Goal: Task Accomplishment & Management: Use online tool/utility

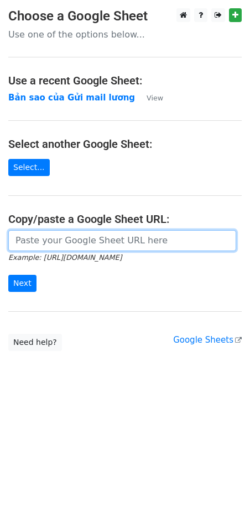
click at [69, 245] on input "url" at bounding box center [121, 240] width 227 height 21
paste input "[URL][DOMAIN_NAME]"
type input "[URL][DOMAIN_NAME]"
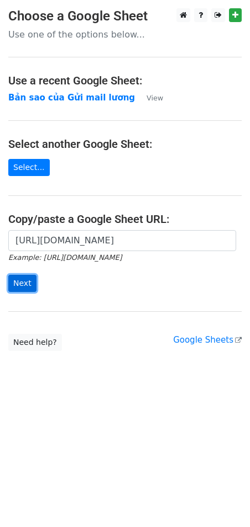
click at [29, 284] on input "Next" at bounding box center [22, 283] width 28 height 17
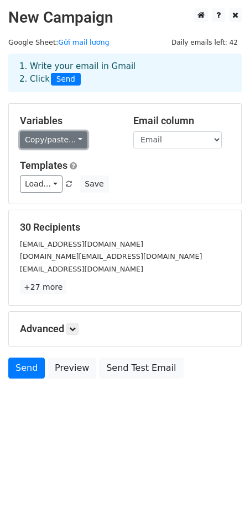
click at [68, 142] on link "Copy/paste..." at bounding box center [53, 139] width 67 height 17
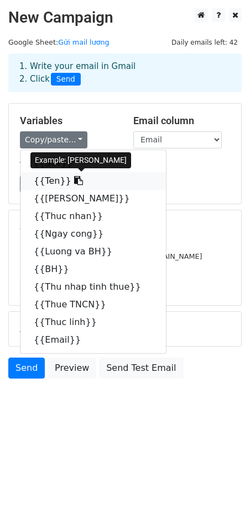
click at [74, 184] on icon at bounding box center [78, 180] width 9 height 9
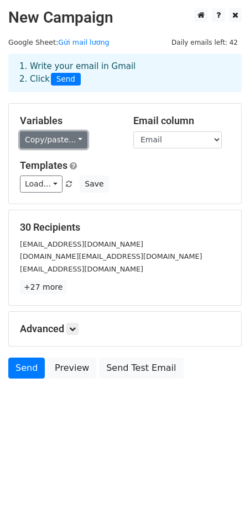
click at [51, 142] on link "Copy/paste..." at bounding box center [53, 139] width 67 height 17
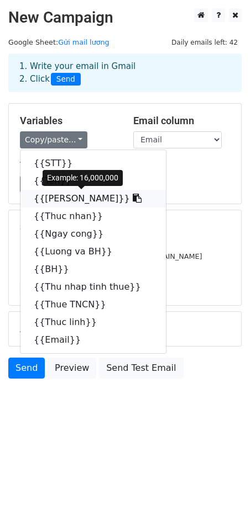
click at [83, 201] on link "{{Luong thoa thuan}}" at bounding box center [92, 199] width 145 height 18
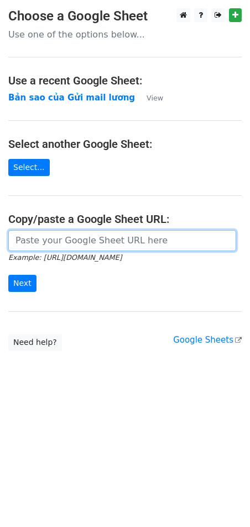
click at [106, 240] on input "url" at bounding box center [121, 240] width 227 height 21
paste input "[URL][DOMAIN_NAME]"
type input "[URL][DOMAIN_NAME]"
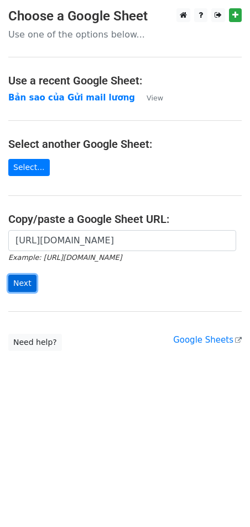
click at [26, 286] on input "Next" at bounding box center [22, 283] width 28 height 17
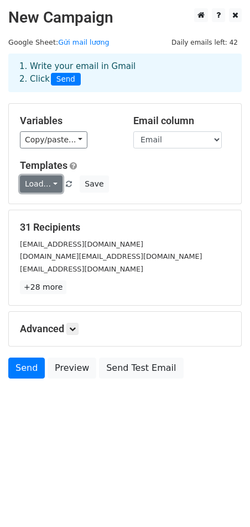
click at [52, 183] on link "Load..." at bounding box center [41, 184] width 43 height 17
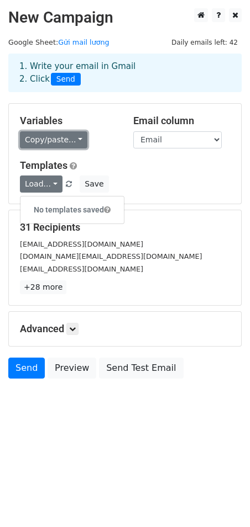
click at [54, 136] on link "Copy/paste..." at bounding box center [53, 139] width 67 height 17
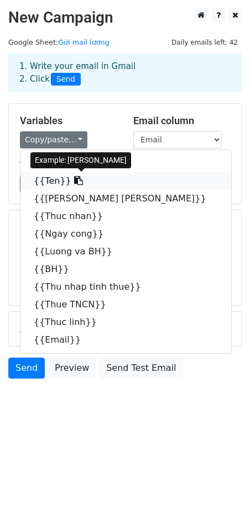
click at [74, 184] on icon at bounding box center [78, 180] width 9 height 9
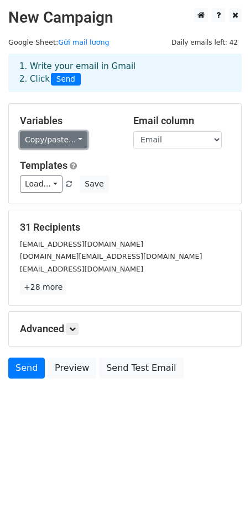
click at [68, 140] on link "Copy/paste..." at bounding box center [53, 139] width 67 height 17
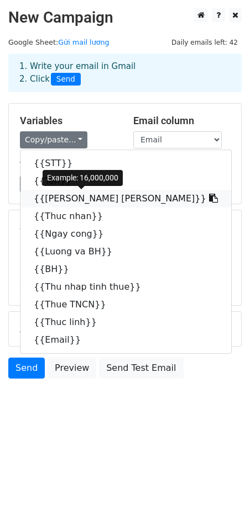
click at [77, 199] on link "{{Luong thoa thuan}}" at bounding box center [125, 199] width 210 height 18
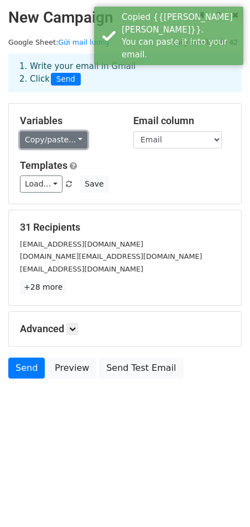
click at [65, 140] on link "Copy/paste..." at bounding box center [53, 139] width 67 height 17
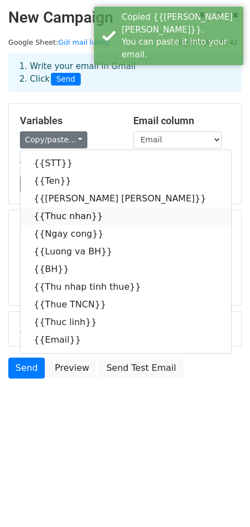
click at [69, 220] on link "{{Thuc nhan}}" at bounding box center [125, 217] width 210 height 18
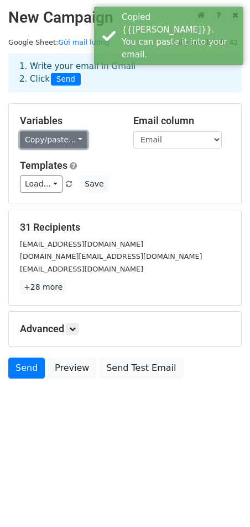
click at [57, 142] on link "Copy/paste..." at bounding box center [53, 139] width 67 height 17
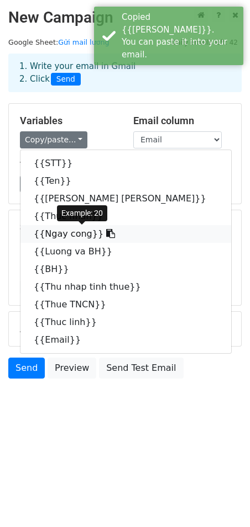
click at [51, 234] on link "{{Ngay cong}}" at bounding box center [125, 234] width 210 height 18
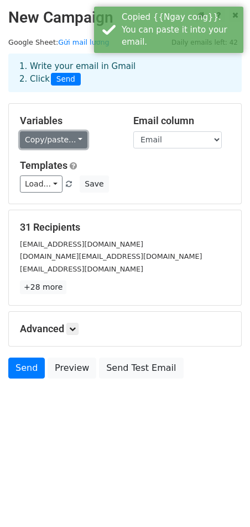
click at [58, 142] on link "Copy/paste..." at bounding box center [53, 139] width 67 height 17
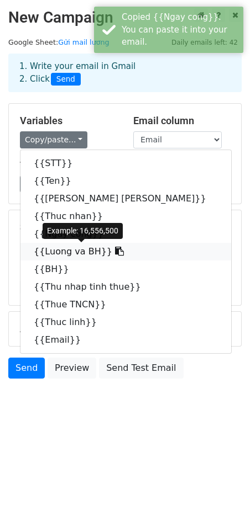
click at [52, 256] on link "{{Luong va BH}}" at bounding box center [125, 252] width 210 height 18
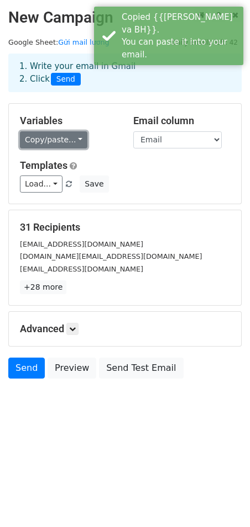
click at [57, 136] on link "Copy/paste..." at bounding box center [53, 139] width 67 height 17
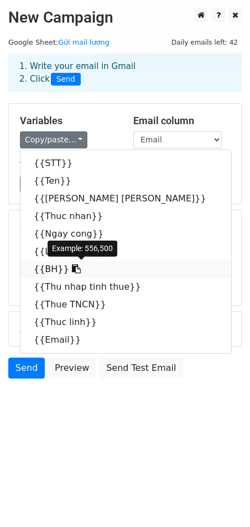
drag, startPoint x: 52, startPoint y: 270, endPoint x: 37, endPoint y: 270, distance: 14.9
click at [52, 270] on link "{{BH}}" at bounding box center [125, 270] width 210 height 18
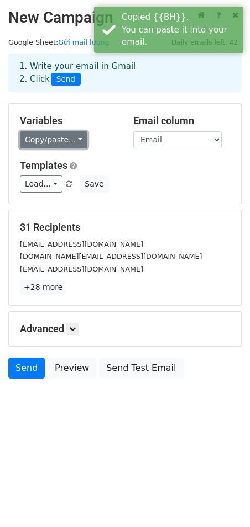
click at [51, 145] on link "Copy/paste..." at bounding box center [53, 139] width 67 height 17
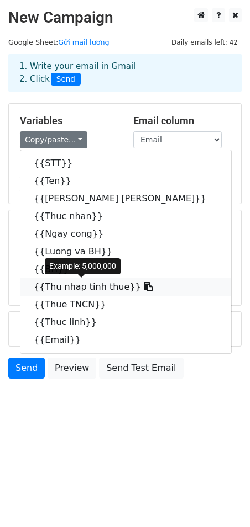
click at [44, 284] on link "{{Thu nhap tinh thue}}" at bounding box center [125, 287] width 210 height 18
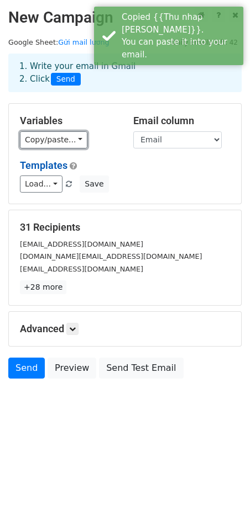
click at [52, 145] on link "Copy/paste..." at bounding box center [53, 139] width 67 height 17
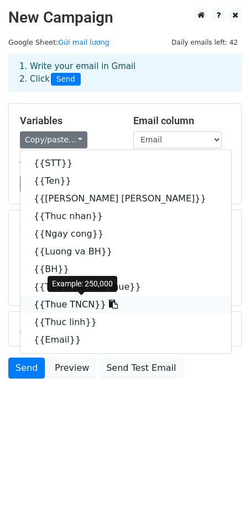
click at [86, 305] on link "{{Thue TNCN}}" at bounding box center [125, 305] width 210 height 18
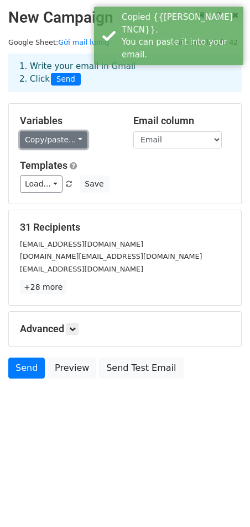
click at [52, 141] on link "Copy/paste..." at bounding box center [53, 139] width 67 height 17
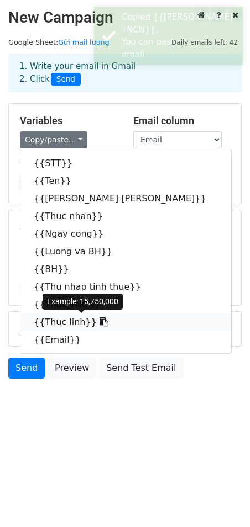
click at [69, 319] on link "{{Thuc linh}}" at bounding box center [125, 323] width 210 height 18
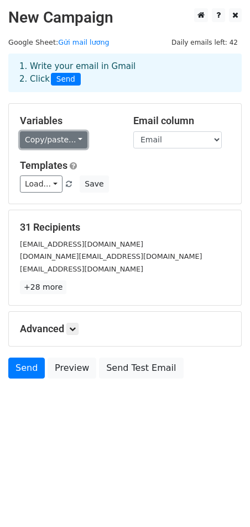
click at [64, 144] on link "Copy/paste..." at bounding box center [53, 139] width 67 height 17
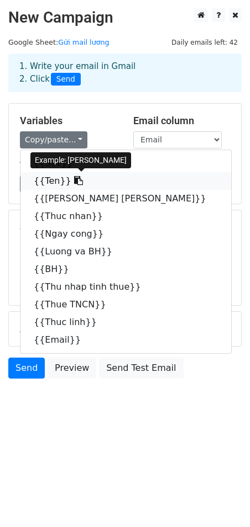
click at [55, 181] on link "{{Ten}}" at bounding box center [125, 181] width 210 height 18
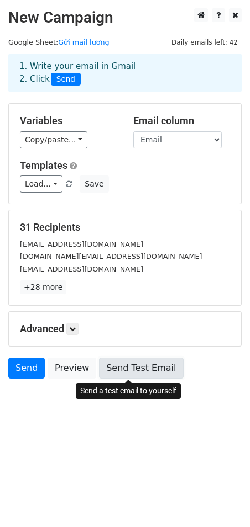
click at [145, 370] on link "Send Test Email" at bounding box center [141, 368] width 84 height 21
click at [129, 368] on link "Send Test Email" at bounding box center [141, 368] width 84 height 21
click at [144, 371] on link "Send Test Email" at bounding box center [141, 368] width 84 height 21
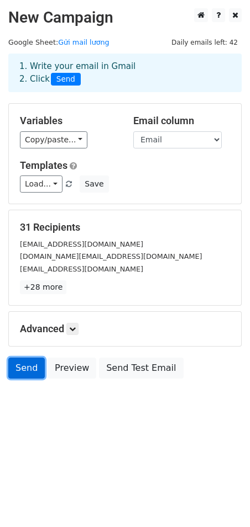
drag, startPoint x: 26, startPoint y: 368, endPoint x: 39, endPoint y: 373, distance: 13.1
click at [26, 368] on link "Send" at bounding box center [26, 368] width 36 height 21
